Goal: Information Seeking & Learning: Find specific fact

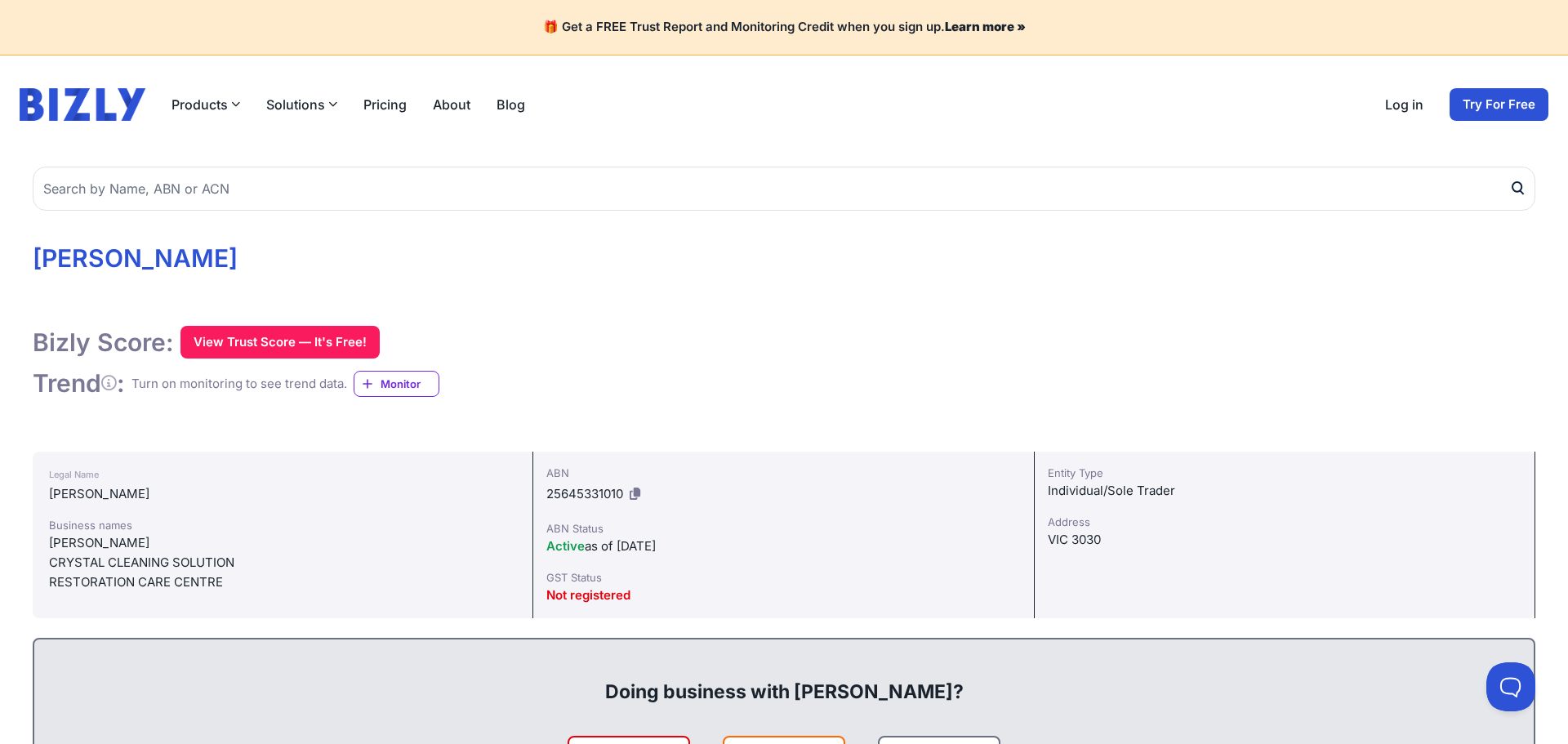
click at [196, 253] on h1 "[PERSON_NAME]" at bounding box center [784, 259] width 1503 height 31
click at [614, 361] on div "Bizly Score: View Trust Score — It's Free! View Trust Score — It's Free! Trend …" at bounding box center [784, 362] width 1503 height 73
click at [732, 556] on div "ABN 25645331010 ABN Status Active as of [DATE] GST Status Not registered" at bounding box center [784, 534] width 501 height 167
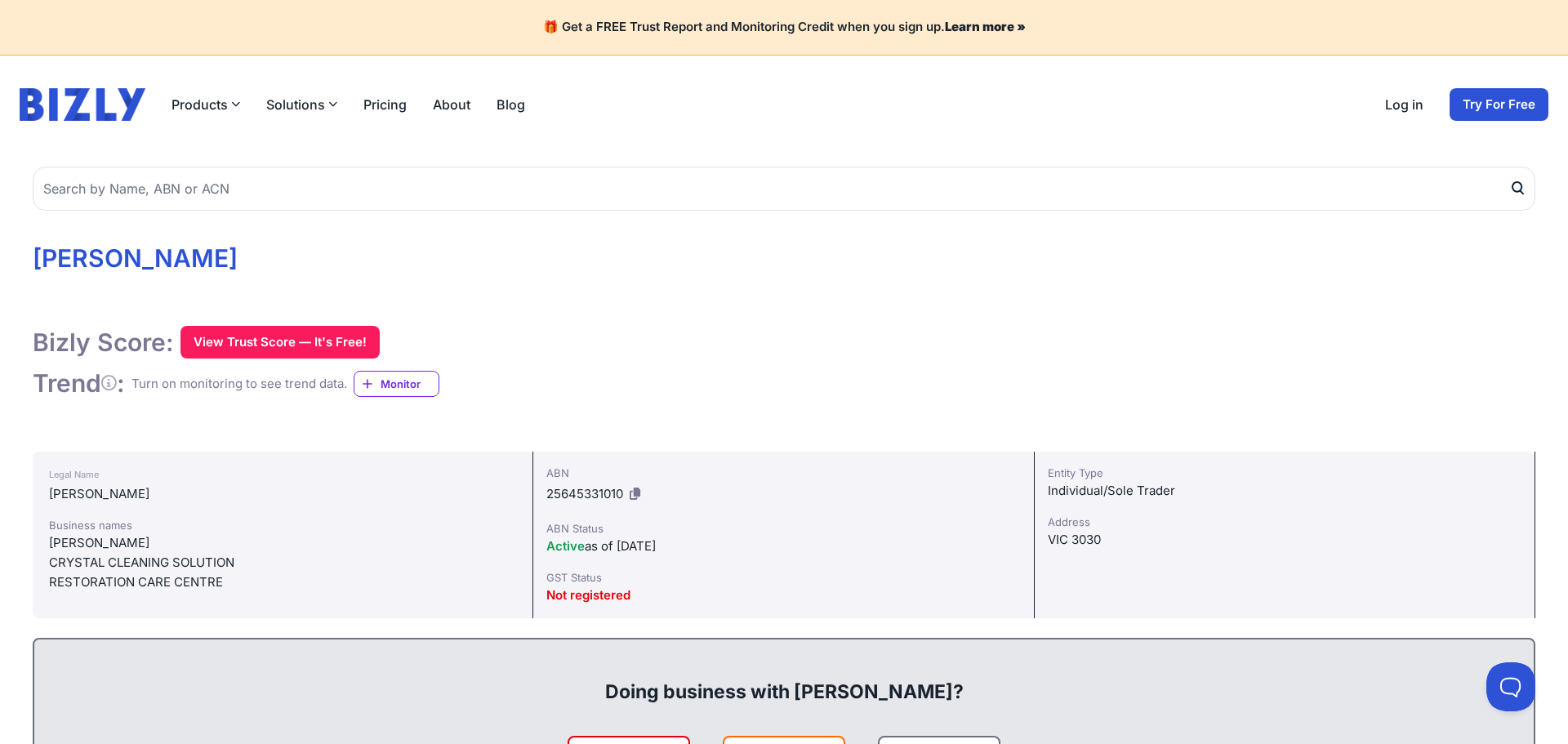
click at [732, 556] on div "ABN 25645331010 ABN Status Active as of [DATE] GST Status Not registered" at bounding box center [784, 534] width 501 height 167
click at [177, 489] on div "[PERSON_NAME]" at bounding box center [283, 493] width 467 height 19
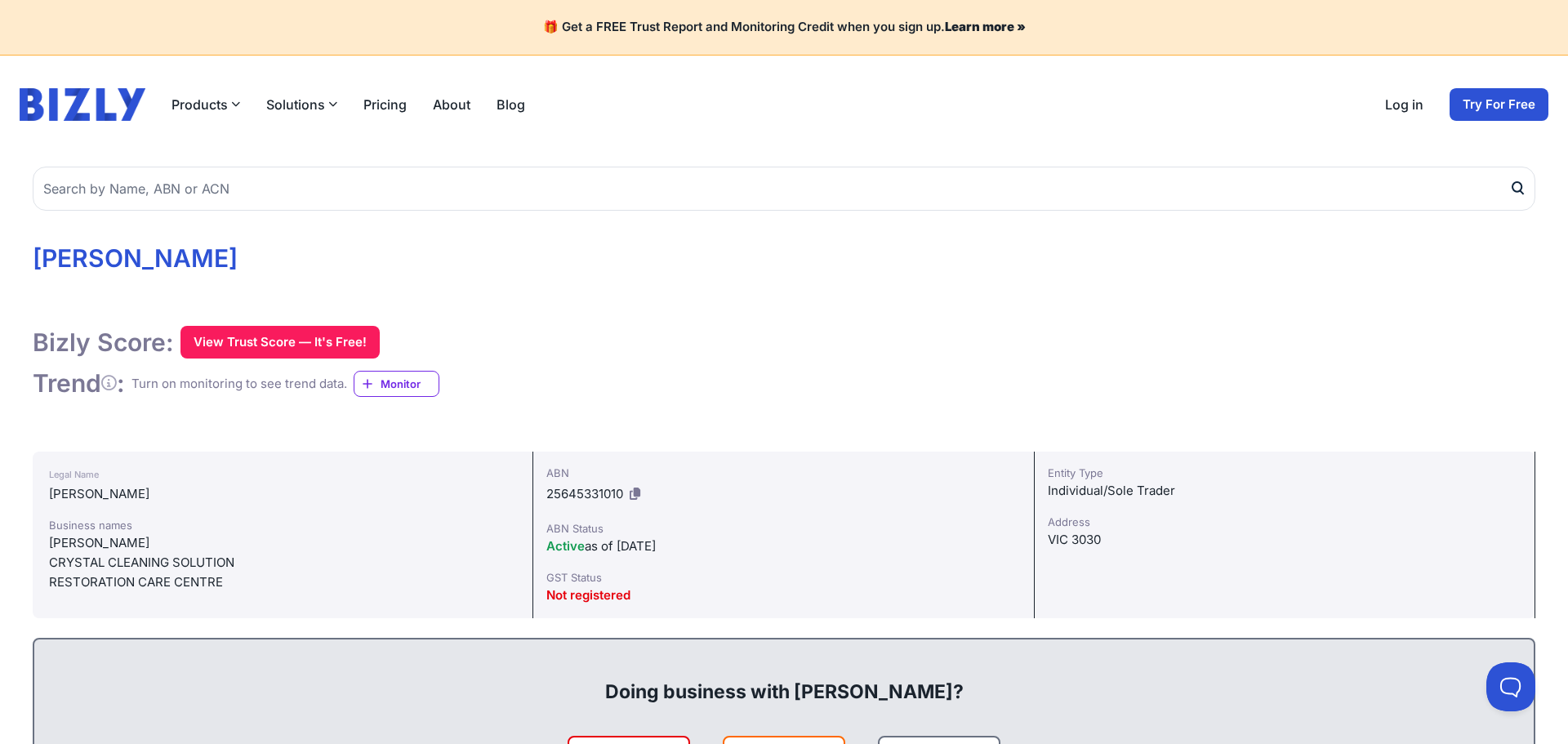
click at [163, 545] on div "[PERSON_NAME]" at bounding box center [283, 543] width 467 height 19
click at [122, 560] on div "CRYSTAL CLEANING SOLUTION" at bounding box center [283, 562] width 467 height 19
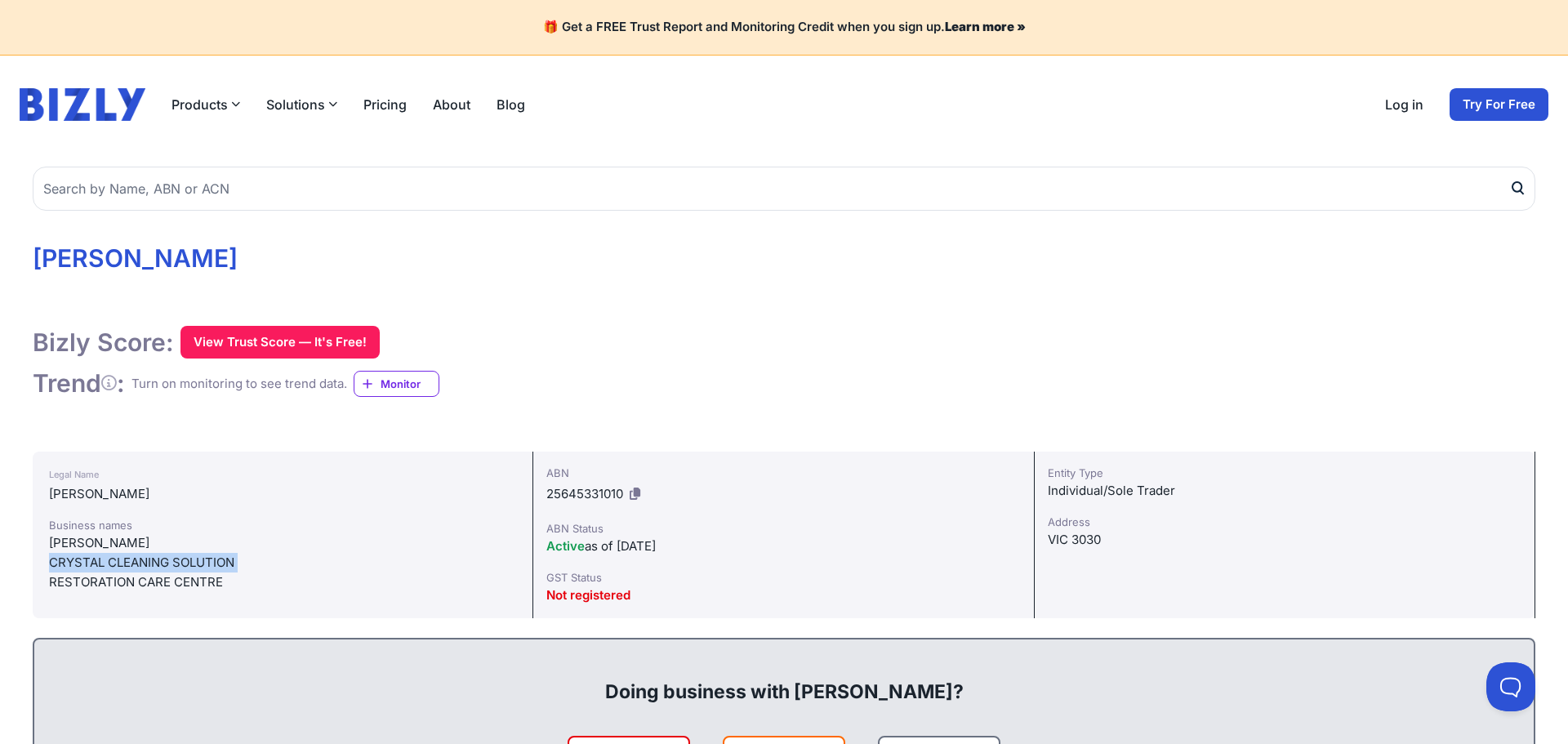
click at [122, 560] on div "CRYSTAL CLEANING SOLUTION" at bounding box center [283, 562] width 467 height 19
click at [104, 572] on div "RESTORATION CARE CENTRE" at bounding box center [283, 581] width 467 height 19
click at [1035, 508] on div "Entity Type Individual/Sole Trader [GEOGRAPHIC_DATA]" at bounding box center [1285, 534] width 501 height 167
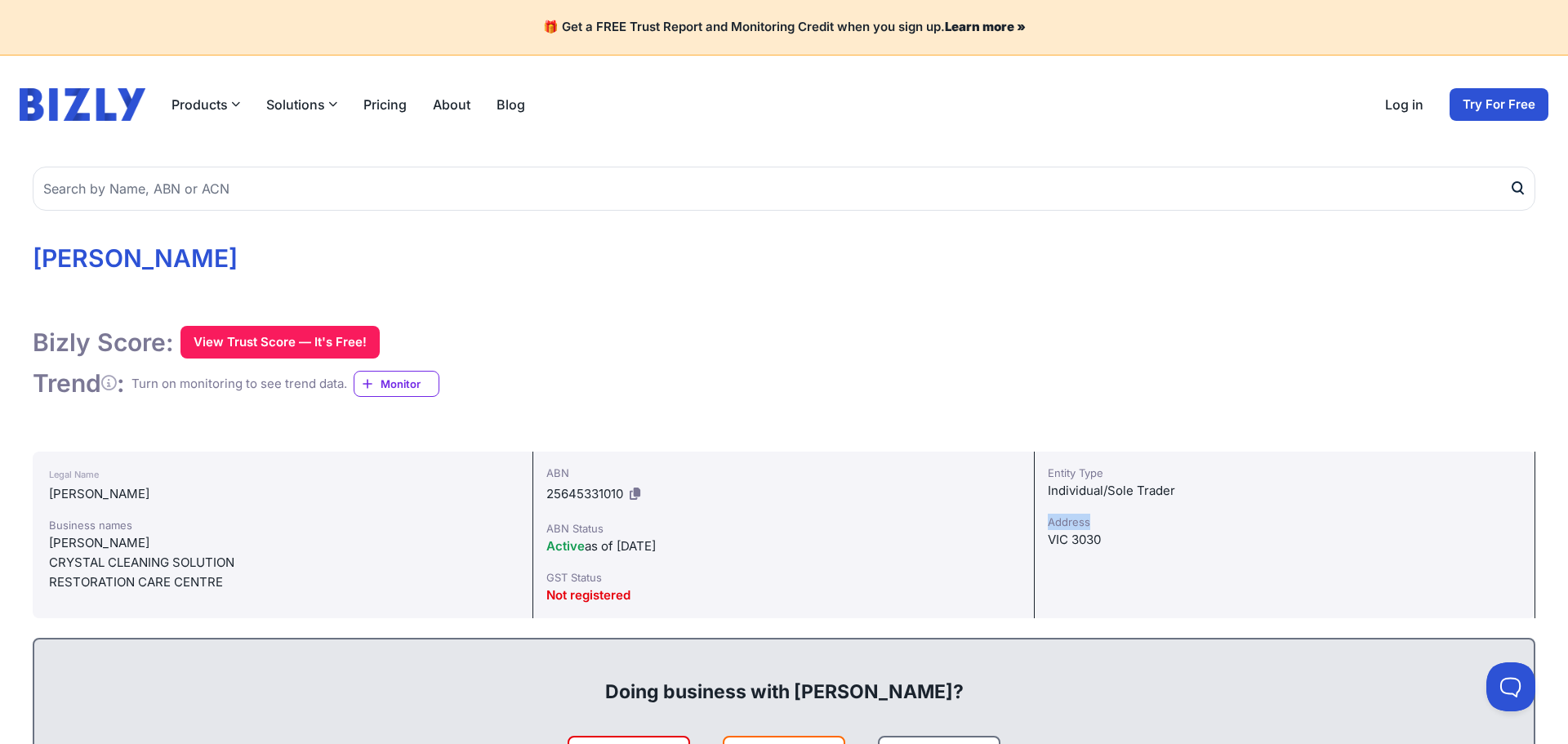
click at [1035, 508] on div "Entity Type Individual/Sole Trader [GEOGRAPHIC_DATA]" at bounding box center [1285, 534] width 501 height 167
click at [1169, 528] on div "Address" at bounding box center [1285, 522] width 474 height 16
click at [1145, 539] on div "VIC 3030" at bounding box center [1285, 539] width 474 height 19
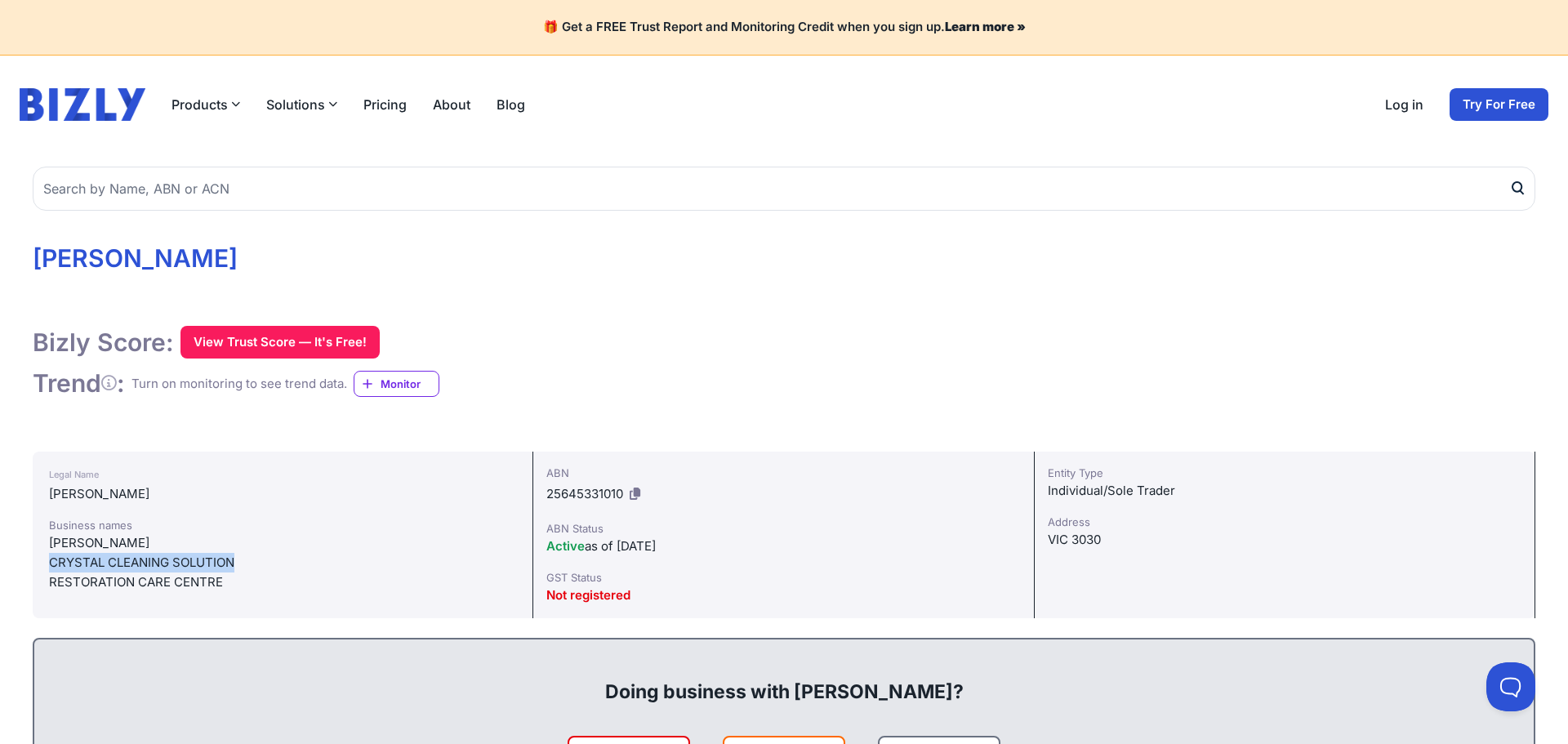
drag, startPoint x: 38, startPoint y: 558, endPoint x: 274, endPoint y: 557, distance: 236.0
click at [274, 557] on div "Legal Name [PERSON_NAME] Business names [PERSON_NAME] CRYSTAL CLEANING SOLUTION…" at bounding box center [283, 534] width 501 height 167
click at [110, 580] on div "RESTORATION CARE CENTRE" at bounding box center [283, 581] width 467 height 19
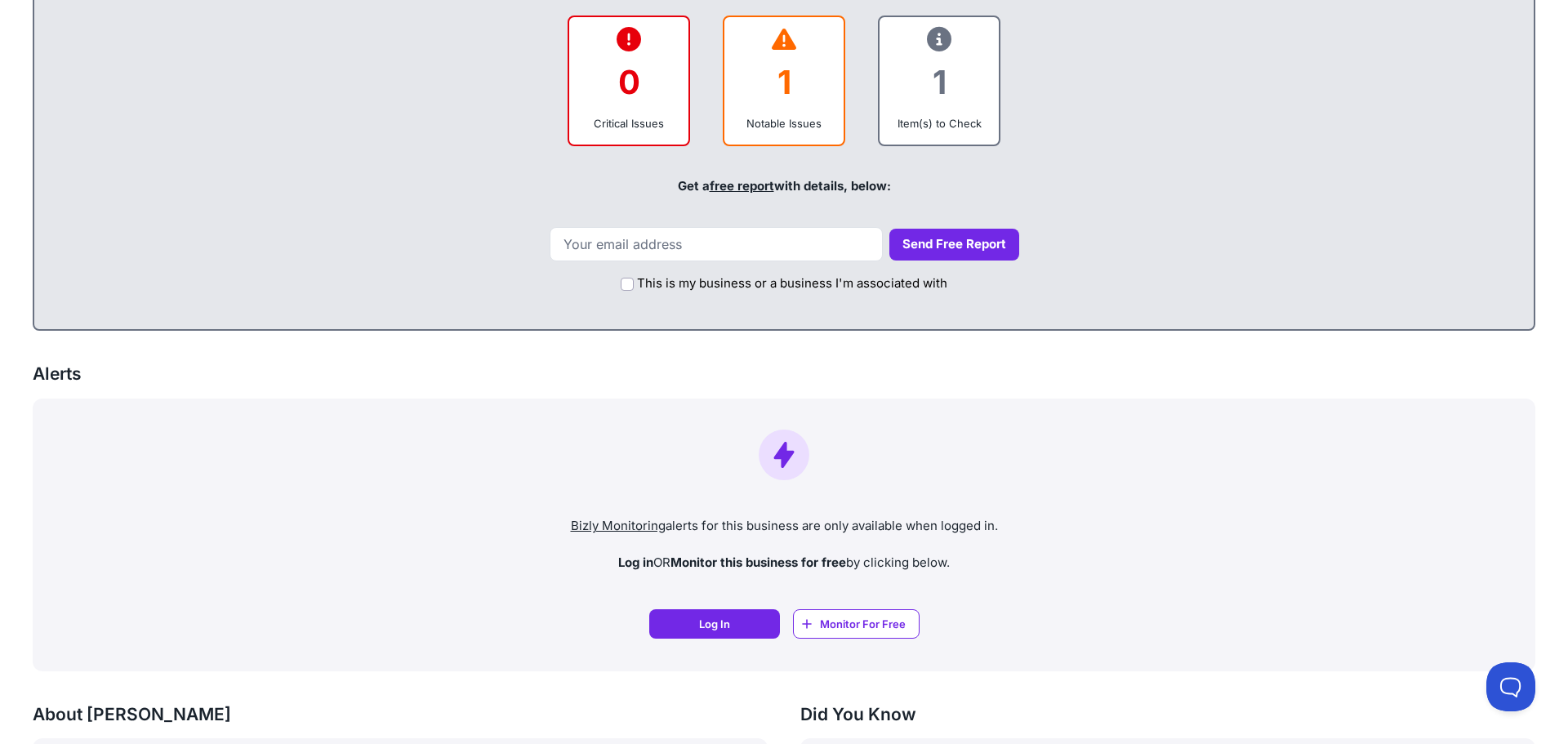
scroll to position [1009, 0]
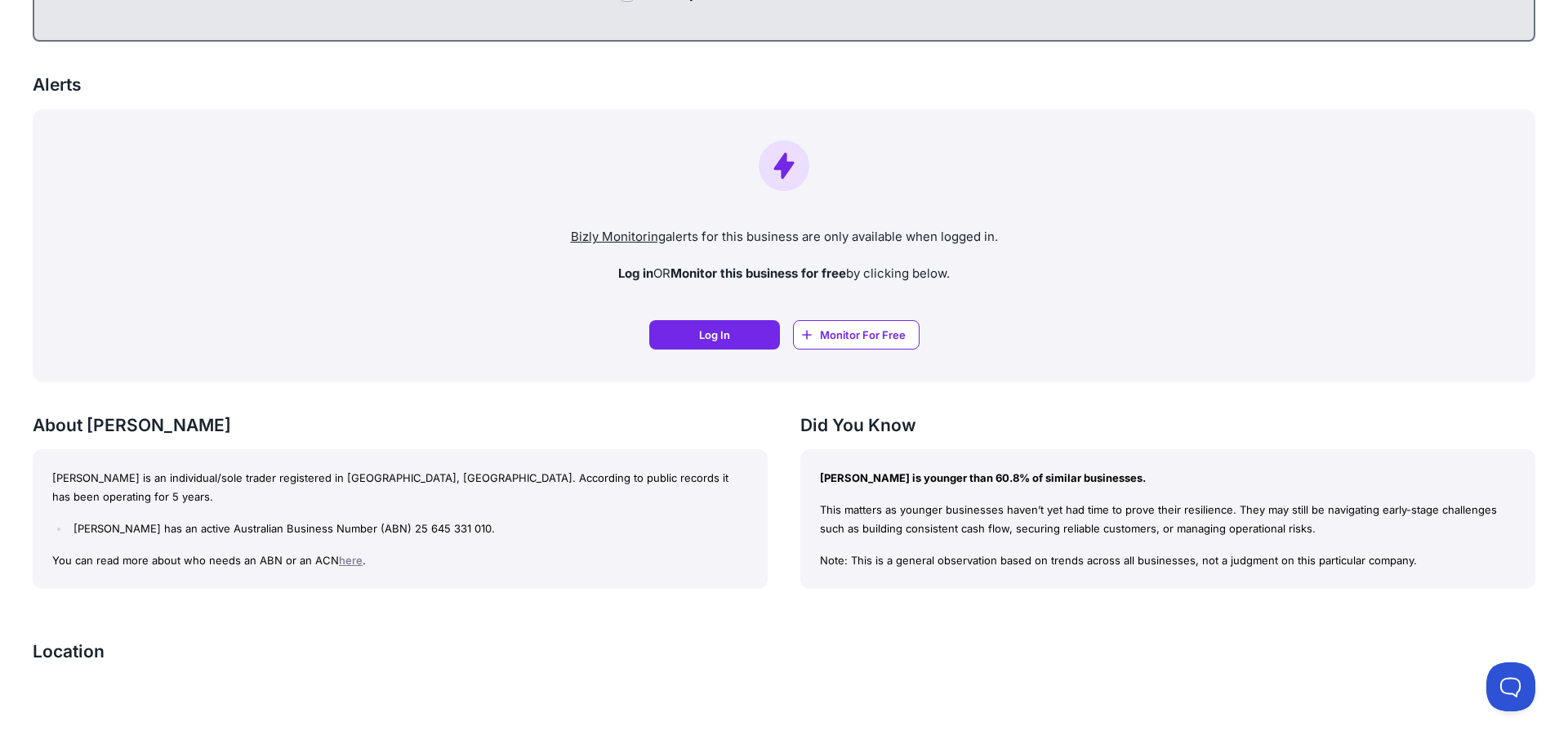
click at [342, 310] on div "[PERSON_NAME] Bizly Score: View Trust Score — It's Free! View Trust Score — It'…" at bounding box center [784, 372] width 1568 height 2456
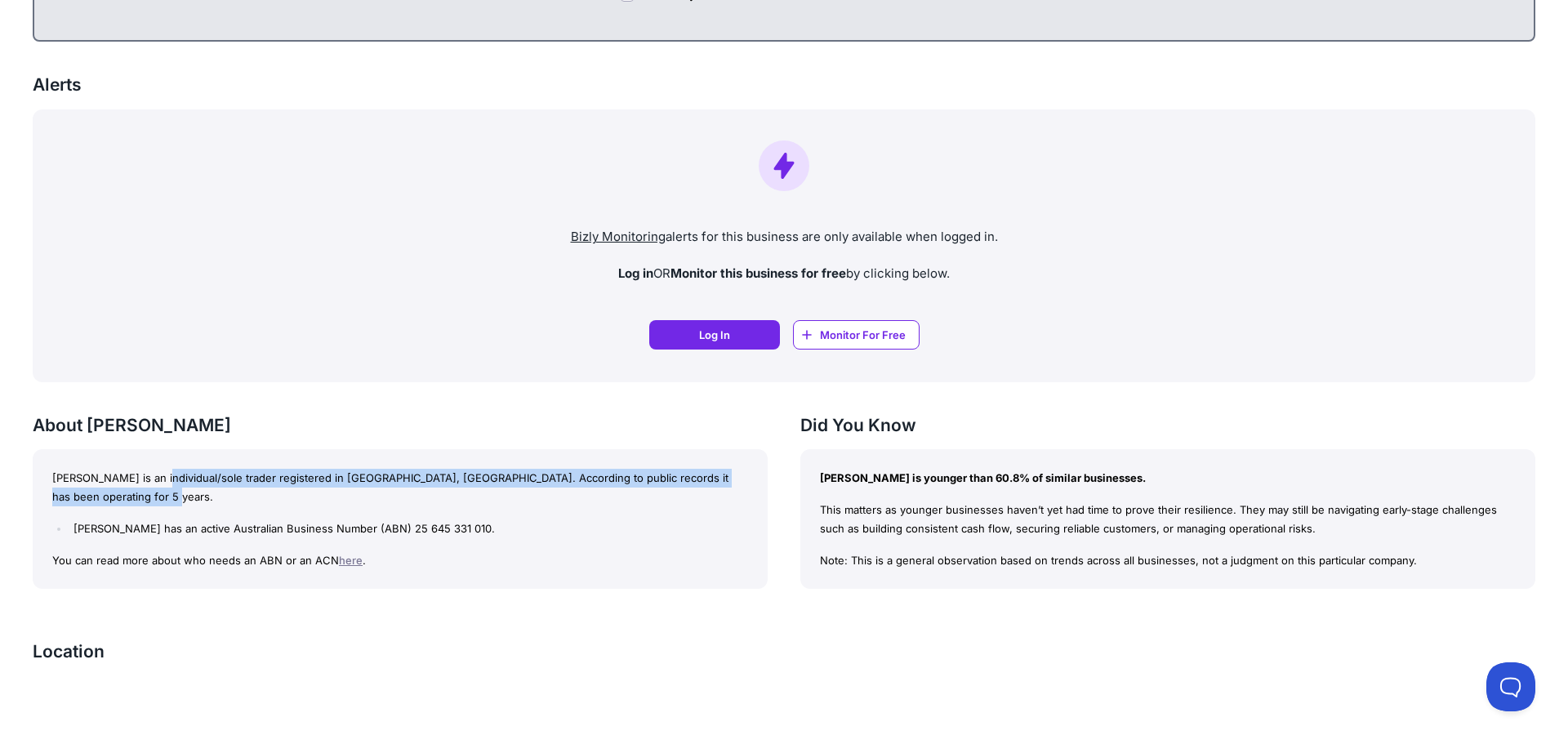
drag, startPoint x: 191, startPoint y: 474, endPoint x: 603, endPoint y: 502, distance: 413.0
click at [603, 502] on p "[PERSON_NAME] is an individual/sole trader registered in [GEOGRAPHIC_DATA], [GE…" at bounding box center [400, 487] width 696 height 38
click at [197, 503] on p "[PERSON_NAME] is an individual/sole trader registered in [GEOGRAPHIC_DATA], [GE…" at bounding box center [400, 487] width 696 height 38
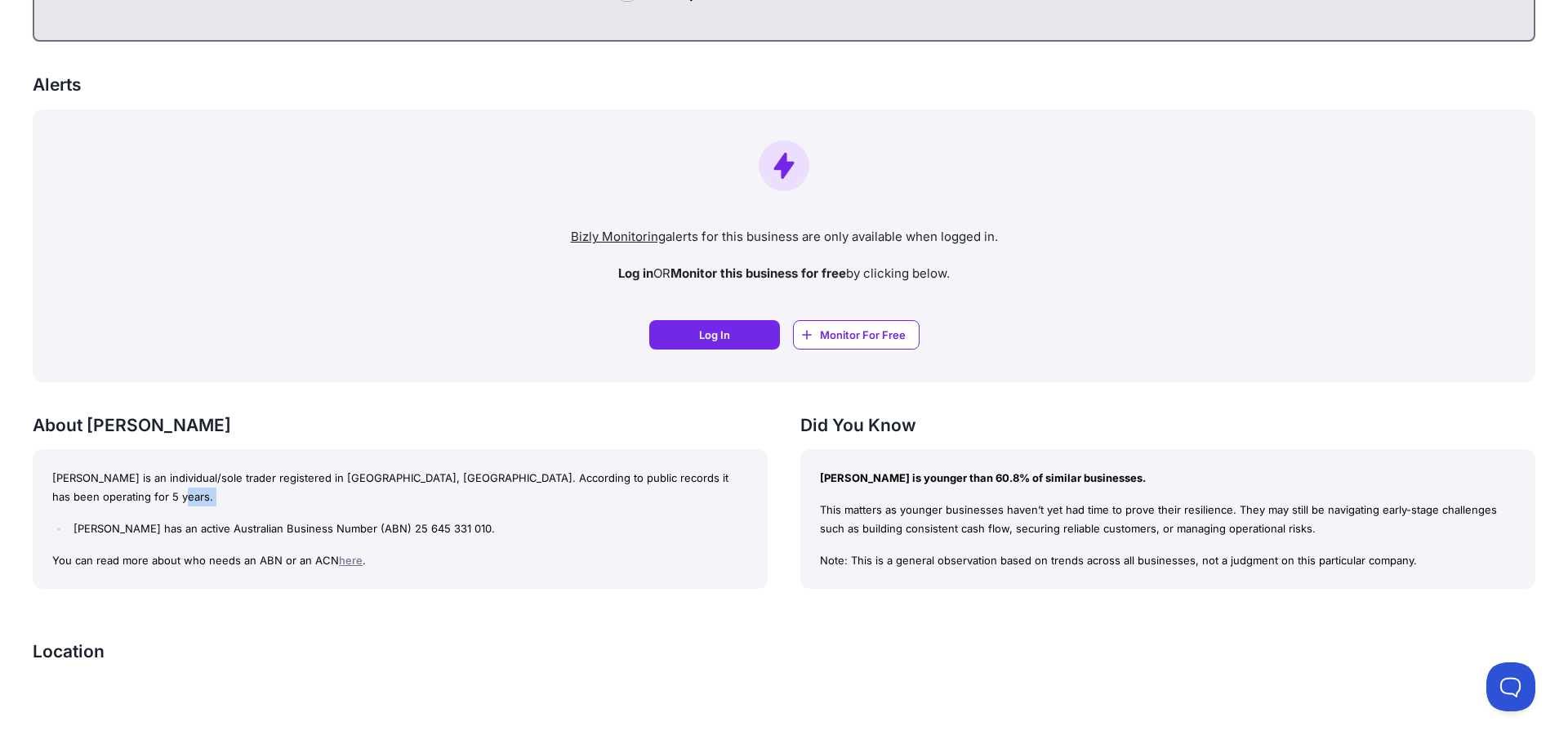
click at [197, 503] on p "[PERSON_NAME] is an individual/sole trader registered in [GEOGRAPHIC_DATA], [GE…" at bounding box center [400, 487] width 696 height 38
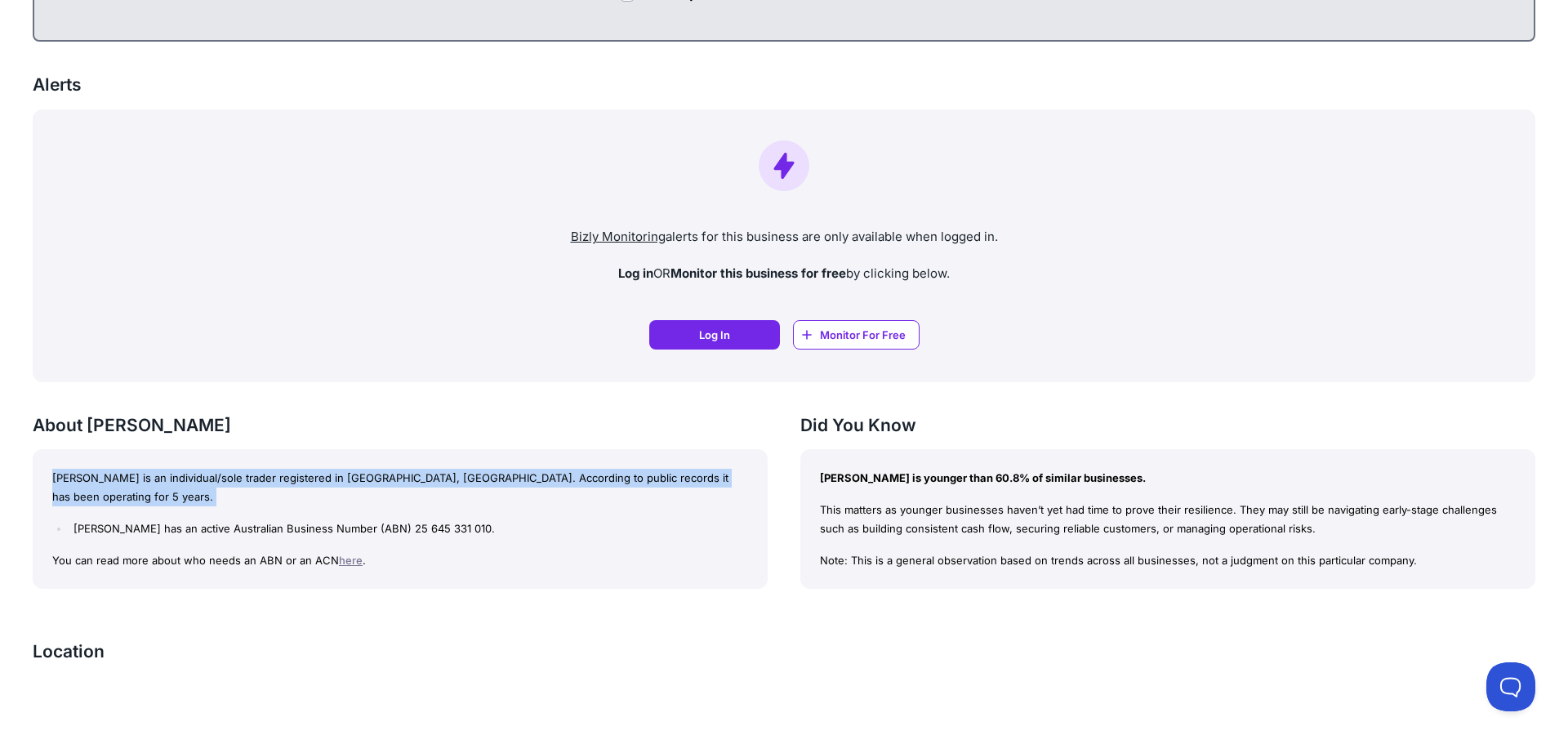
click at [197, 503] on p "[PERSON_NAME] is an individual/sole trader registered in [GEOGRAPHIC_DATA], [GE…" at bounding box center [400, 487] width 696 height 38
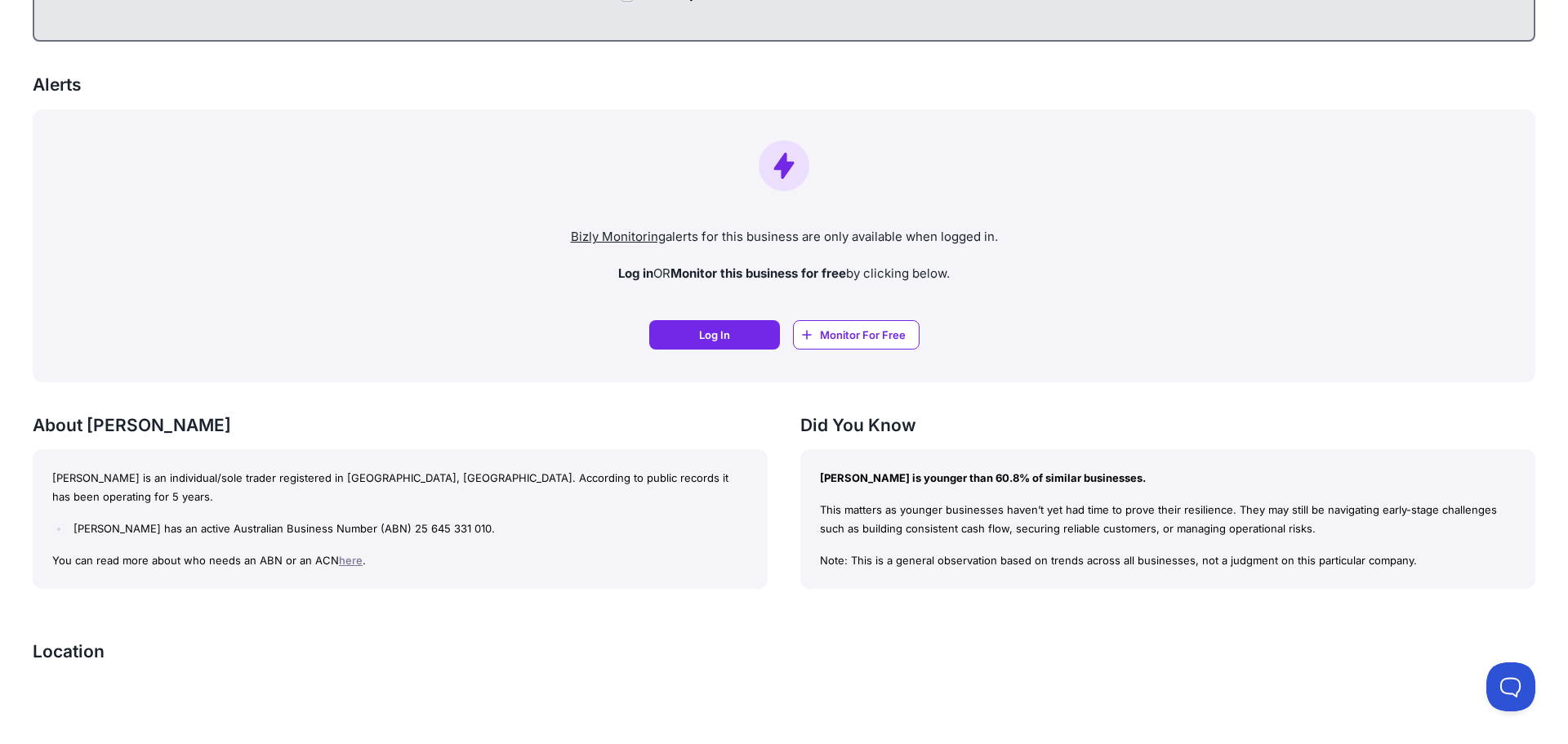
click at [547, 565] on p "You can read more about who needs an ABN or an ACN here ." at bounding box center [400, 560] width 696 height 19
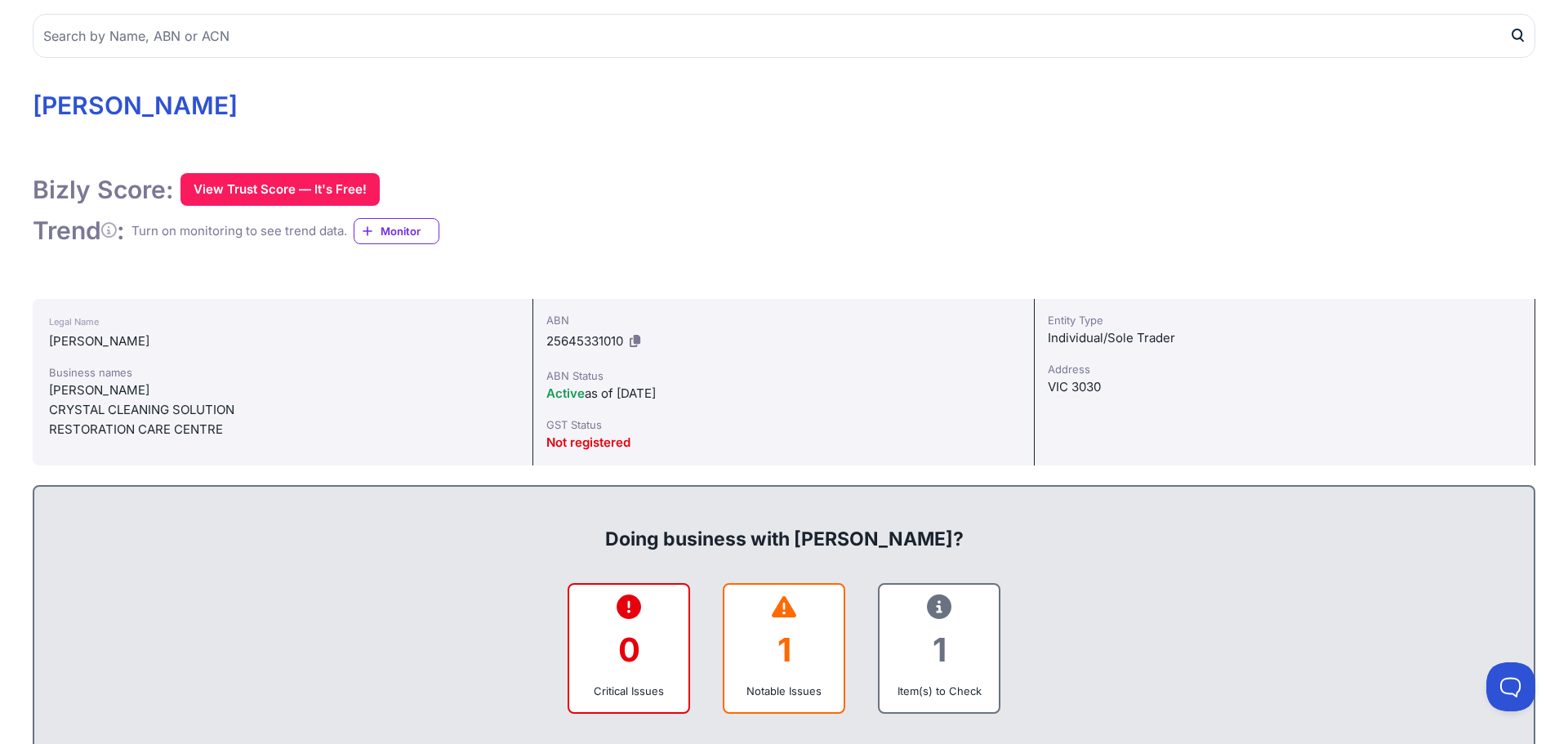
scroll to position [0, 0]
